Goal: Task Accomplishment & Management: Manage account settings

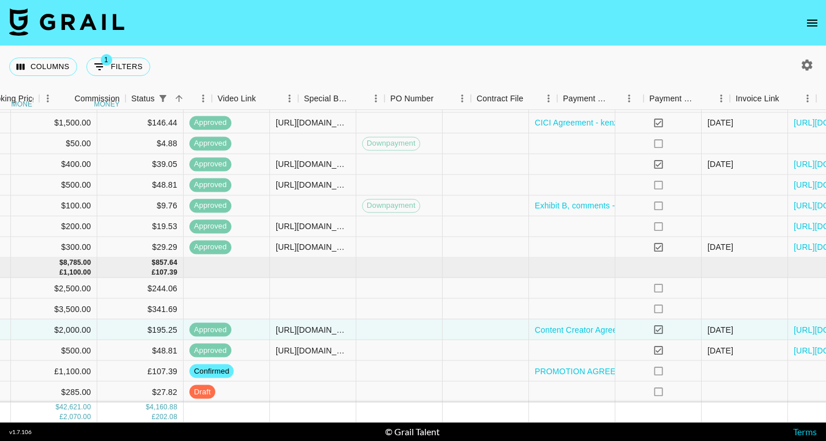
scroll to position [780, 739]
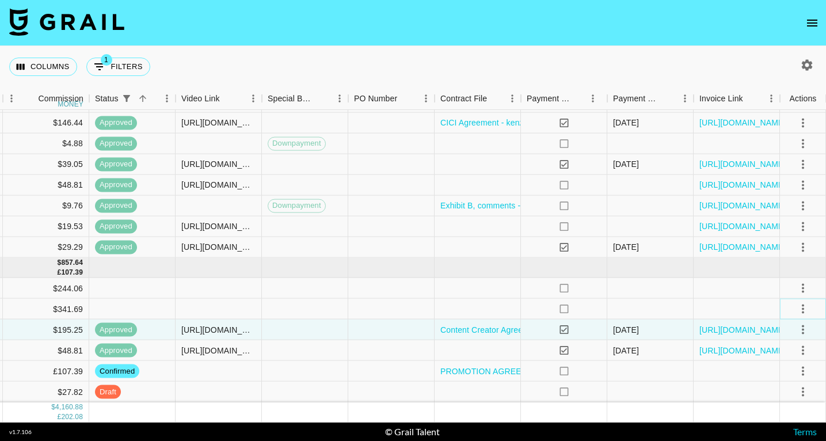
click at [802, 308] on icon "select merge strategy" at bounding box center [803, 308] width 2 height 9
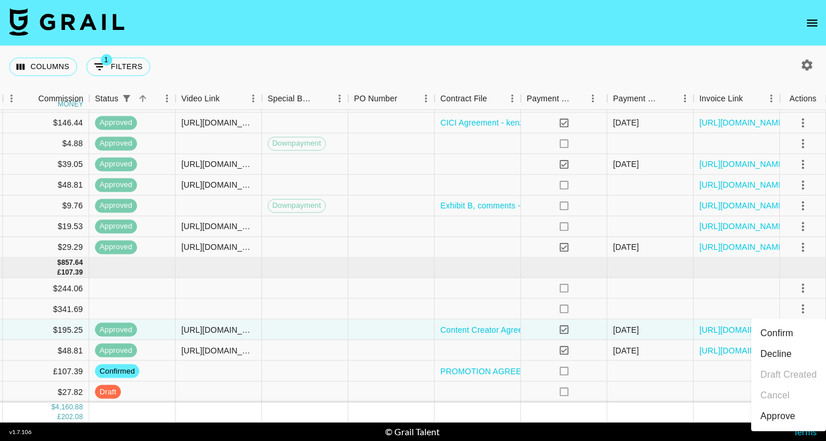
click at [778, 354] on li "Decline" at bounding box center [788, 354] width 75 height 21
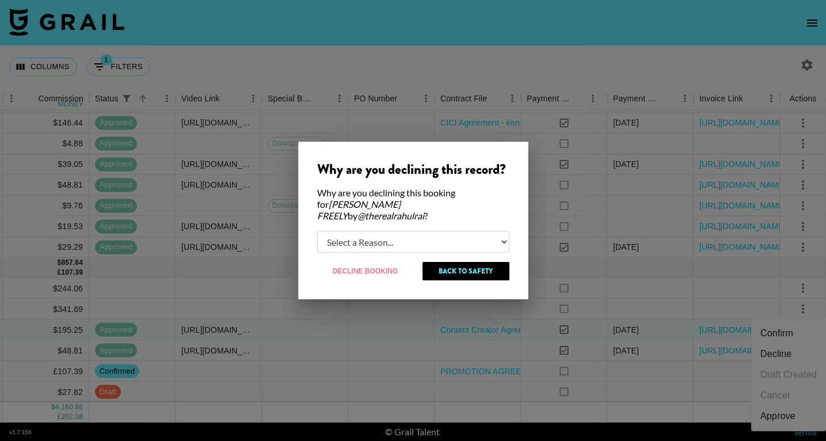
click at [416, 234] on select "Select a Reason... Relogging this deal due to a data issue The [PERSON_NAME] ca…" at bounding box center [413, 242] width 192 height 22
select select "booker_cancel"
click at [317, 231] on select "Select a Reason... Relogging this deal due to a data issue The [PERSON_NAME] ca…" at bounding box center [413, 242] width 192 height 22
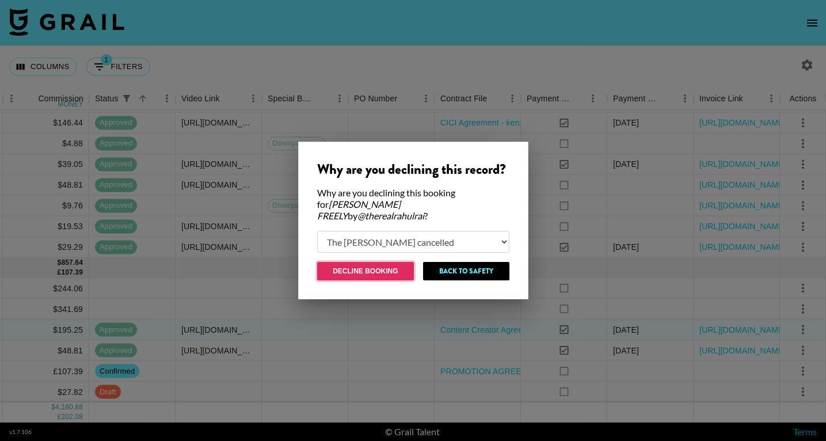
click at [375, 267] on button "Decline Booking" at bounding box center [365, 271] width 97 height 18
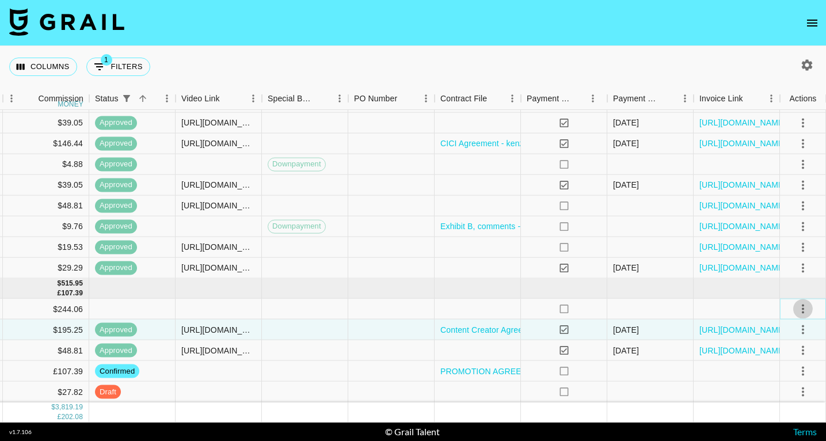
click at [801, 306] on icon "select merge strategy" at bounding box center [803, 309] width 14 height 14
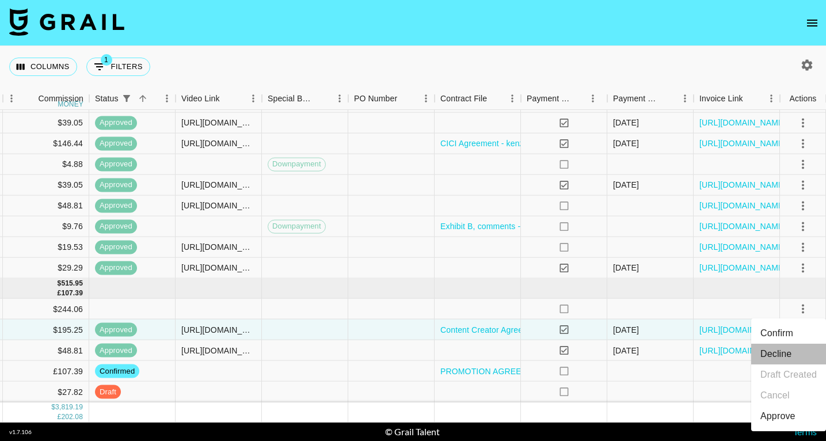
click at [788, 352] on li "Decline" at bounding box center [788, 354] width 75 height 21
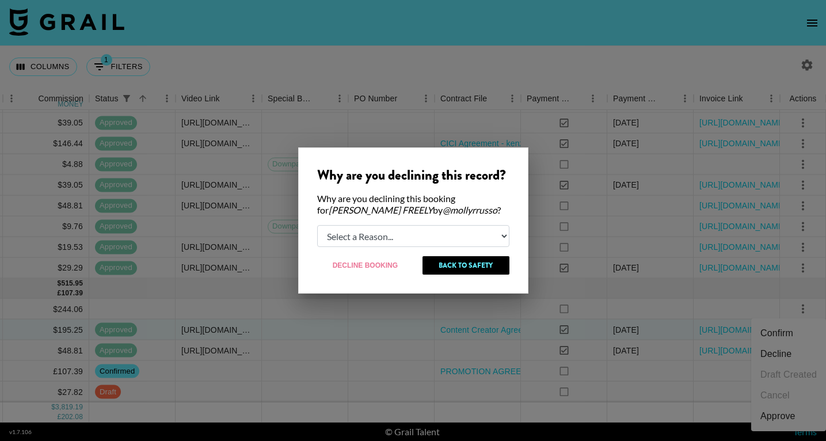
click at [436, 228] on select "Select a Reason... Relogging this deal due to a data issue The [PERSON_NAME] ca…" at bounding box center [413, 236] width 192 height 22
select select "booker_cancel"
click at [317, 225] on select "Select a Reason... Relogging this deal due to a data issue The [PERSON_NAME] ca…" at bounding box center [413, 236] width 192 height 22
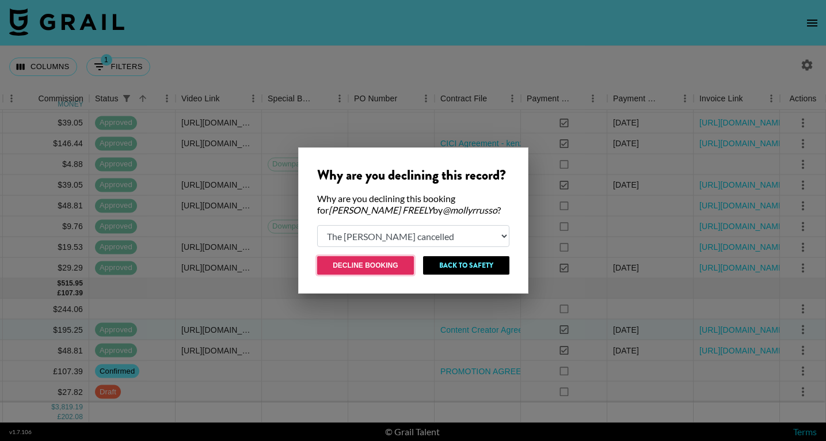
click at [386, 269] on button "Decline Booking" at bounding box center [365, 265] width 97 height 18
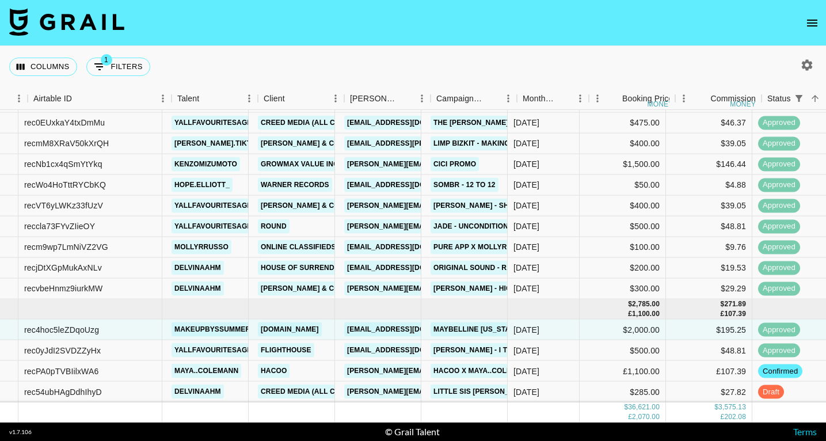
scroll to position [738, 79]
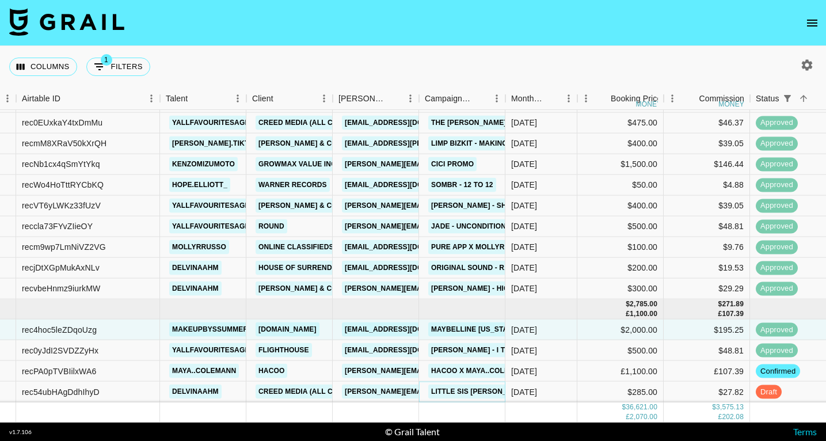
click at [483, 388] on link "Little Sis [PERSON_NAME] - What's It Gonna Take" at bounding box center [525, 391] width 194 height 14
